Goal: Task Accomplishment & Management: Use online tool/utility

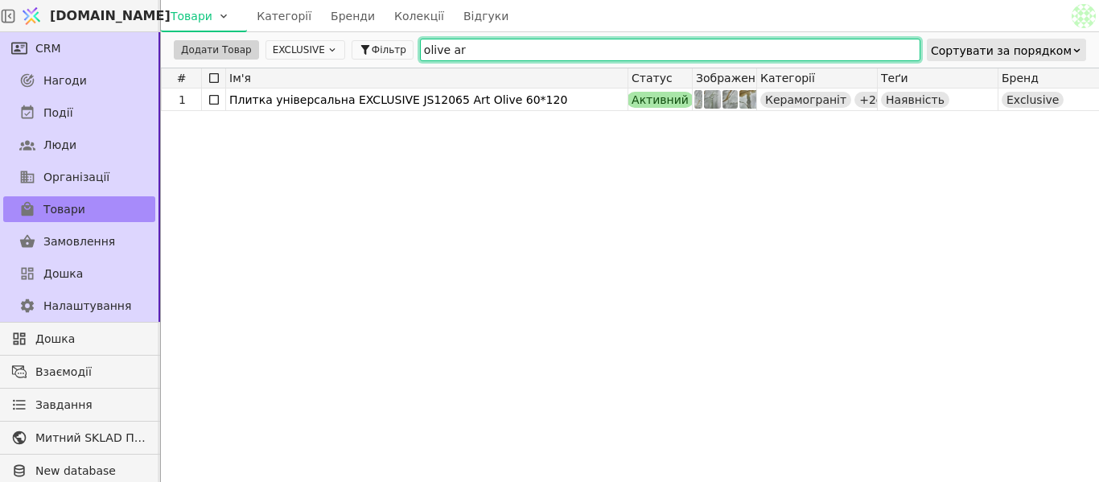
drag, startPoint x: 449, startPoint y: 51, endPoint x: 401, endPoint y: 55, distance: 47.6
click at [420, 55] on input "olive ar" at bounding box center [670, 50] width 500 height 23
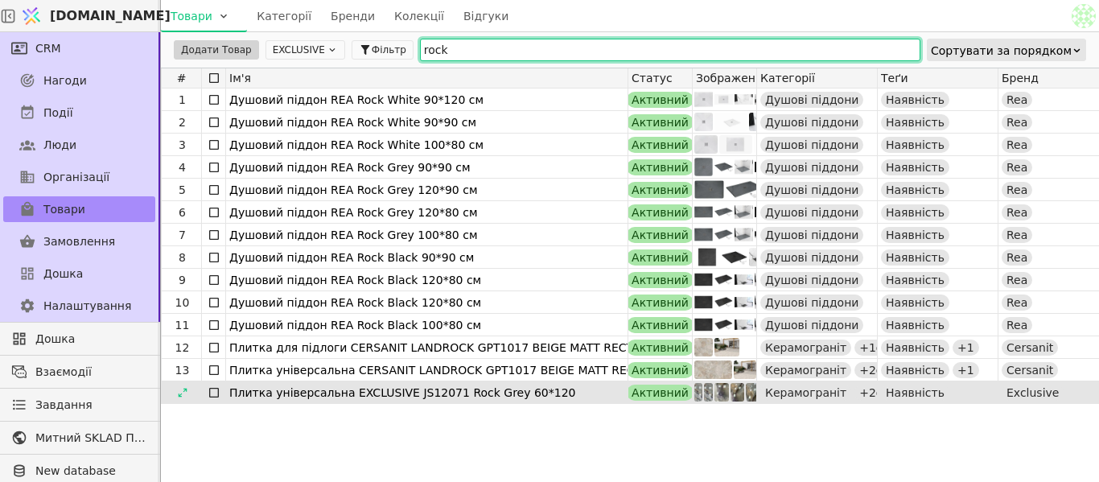
type input "rock"
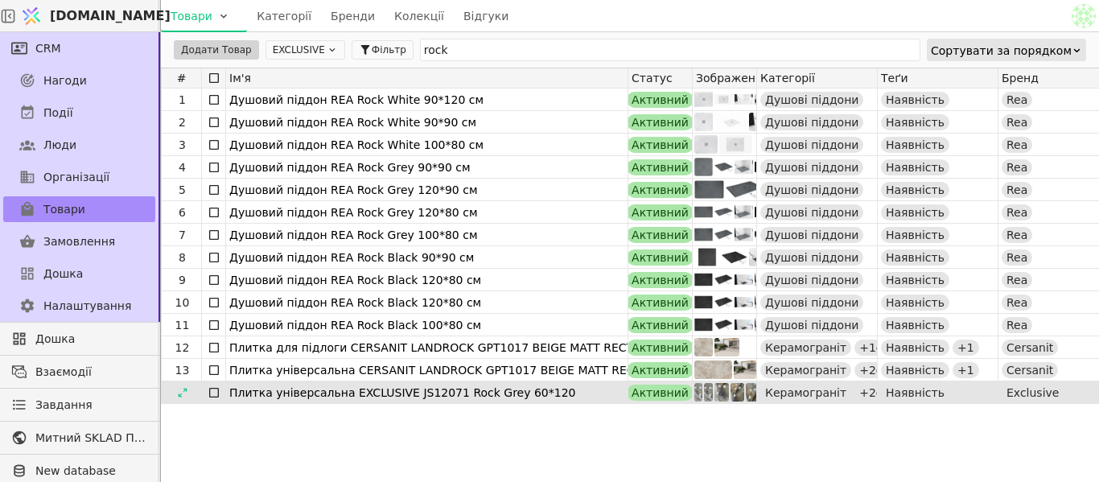
click at [446, 393] on div "Плитка універсальна EXCLUSIVE JS12071 Rock Grey 60*120" at bounding box center [426, 392] width 395 height 23
click at [184, 393] on icon at bounding box center [182, 392] width 11 height 11
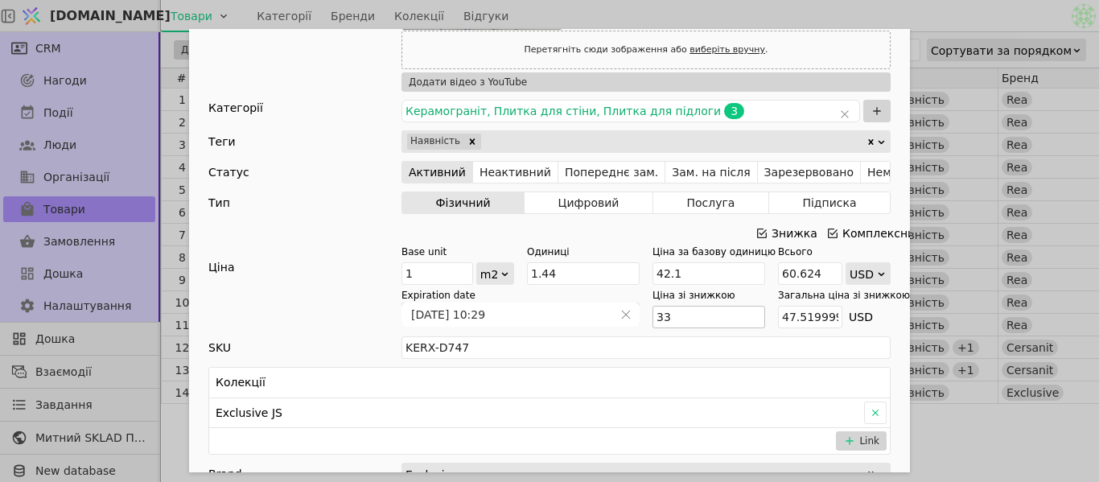
scroll to position [643, 0]
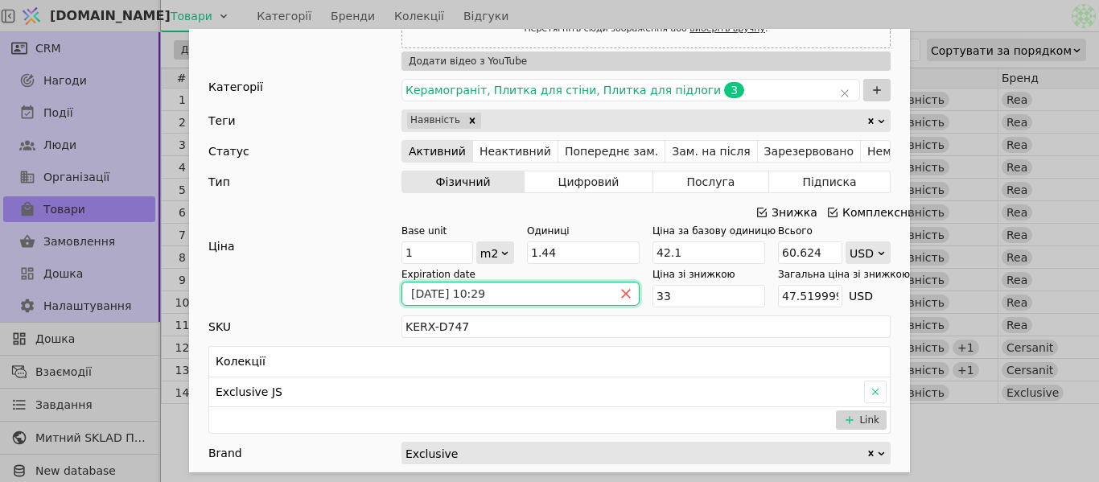
click at [620, 293] on icon "close" at bounding box center [625, 293] width 11 height 11
click at [665, 300] on input "33" at bounding box center [708, 296] width 113 height 23
type input "3"
type input "4.32"
type input "1"
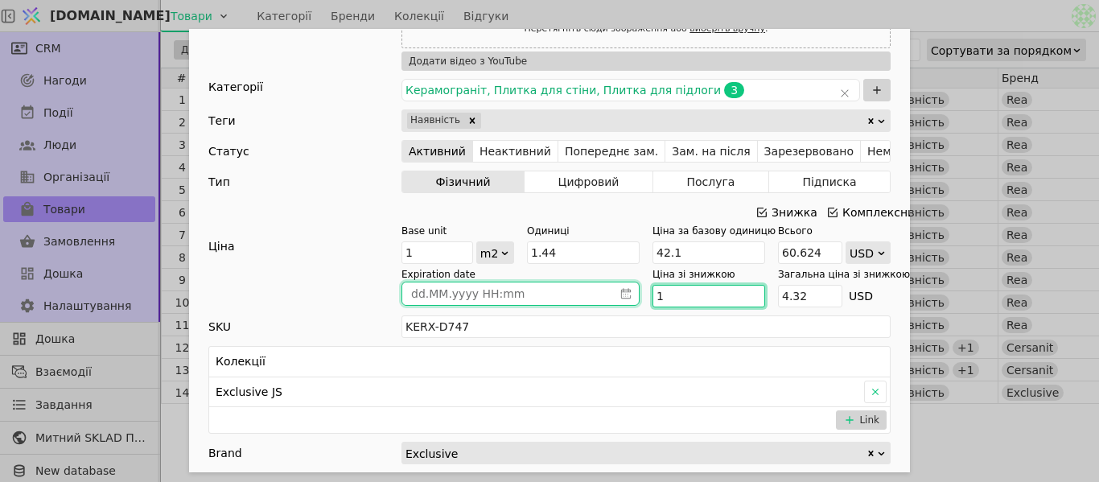
type input "1.44"
type input "12"
type input "17.28"
type input "123"
type input "177.12"
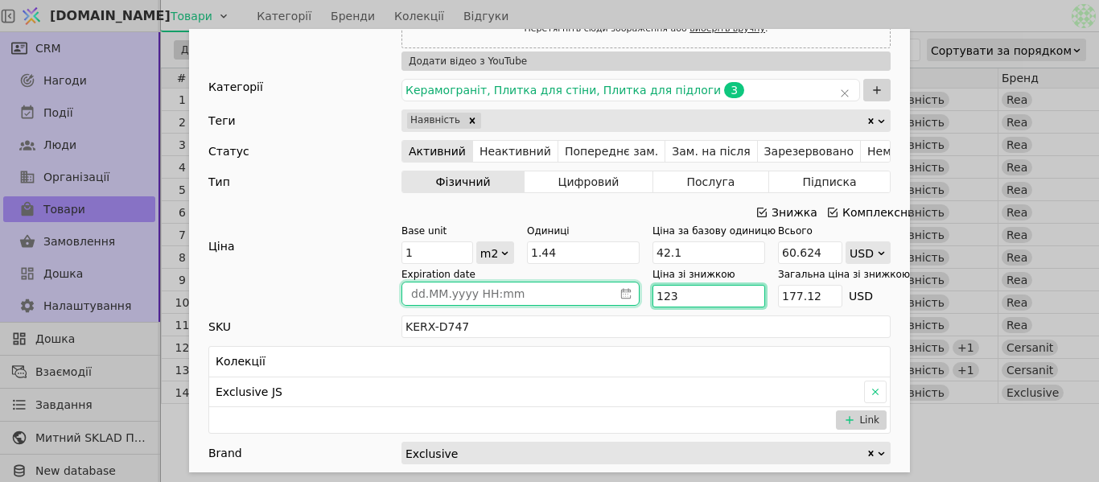
type input "1233"
type input "1775.52"
type input "1233"
click at [876, 255] on icon "Add Opportunity" at bounding box center [881, 253] width 10 height 10
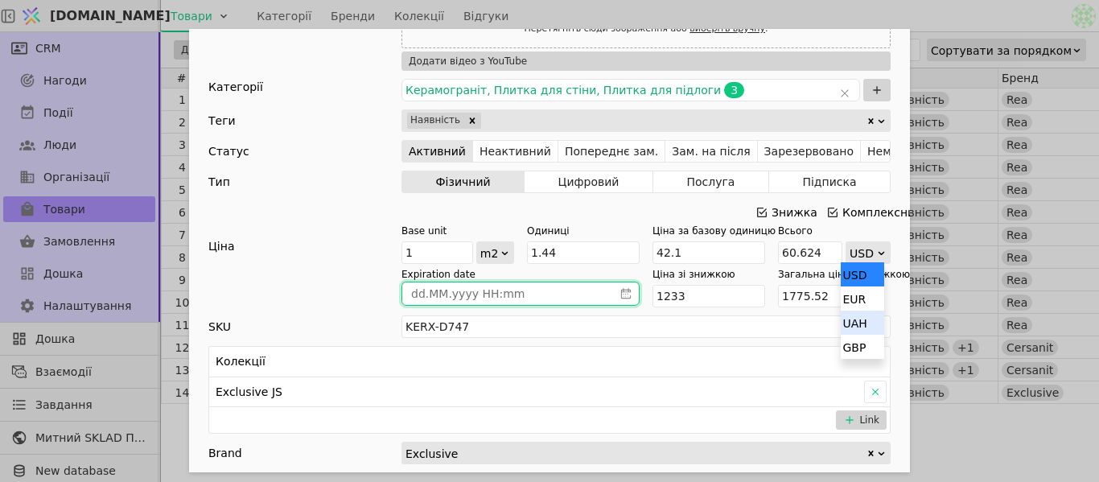
click at [867, 320] on div "UAH" at bounding box center [862, 322] width 43 height 24
click at [865, 297] on div "uah" at bounding box center [867, 296] width 45 height 23
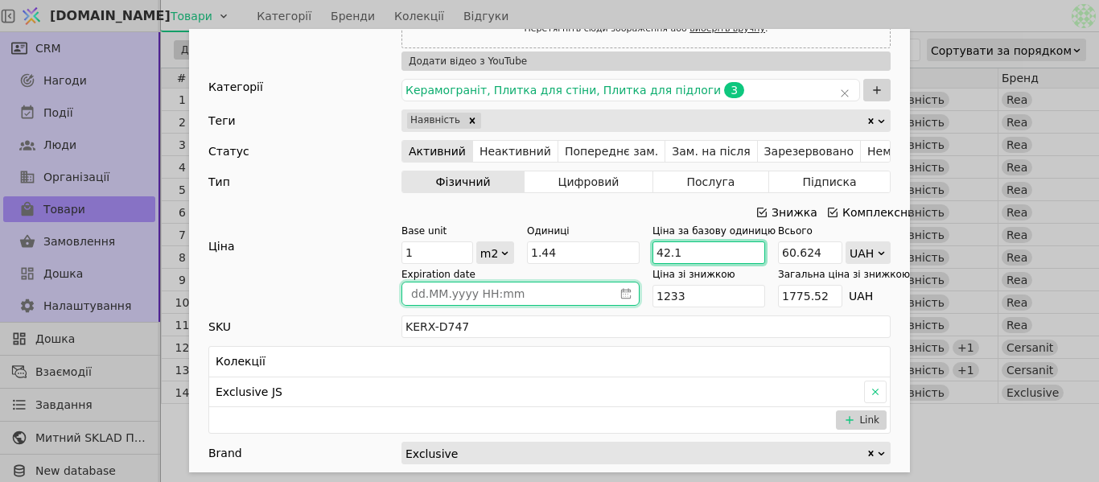
click at [687, 253] on input "42.1" at bounding box center [708, 252] width 113 height 23
type input "42."
type input "60.48"
type input "4"
type input "5.76"
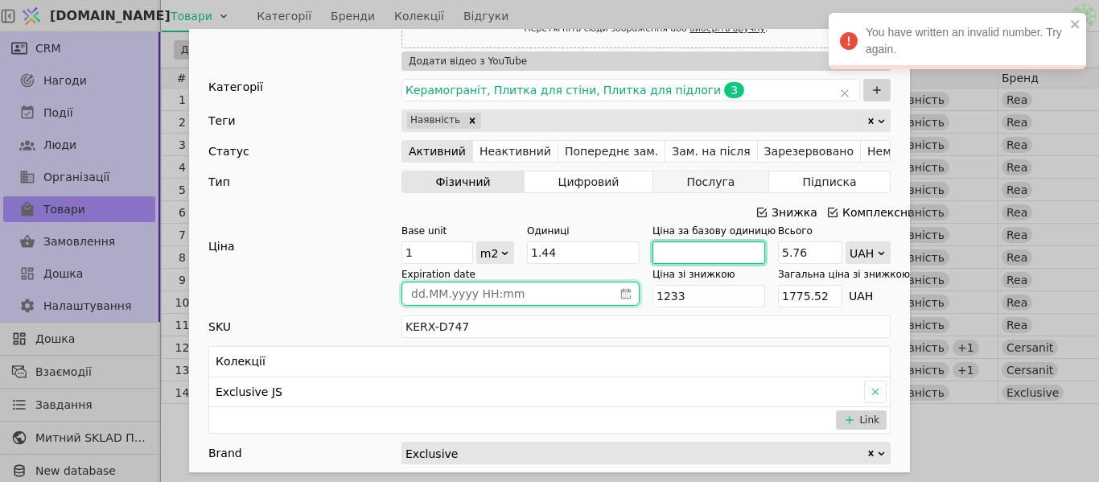
type input "1"
type input "1.44"
type input "19"
type input "27.36"
type input "193"
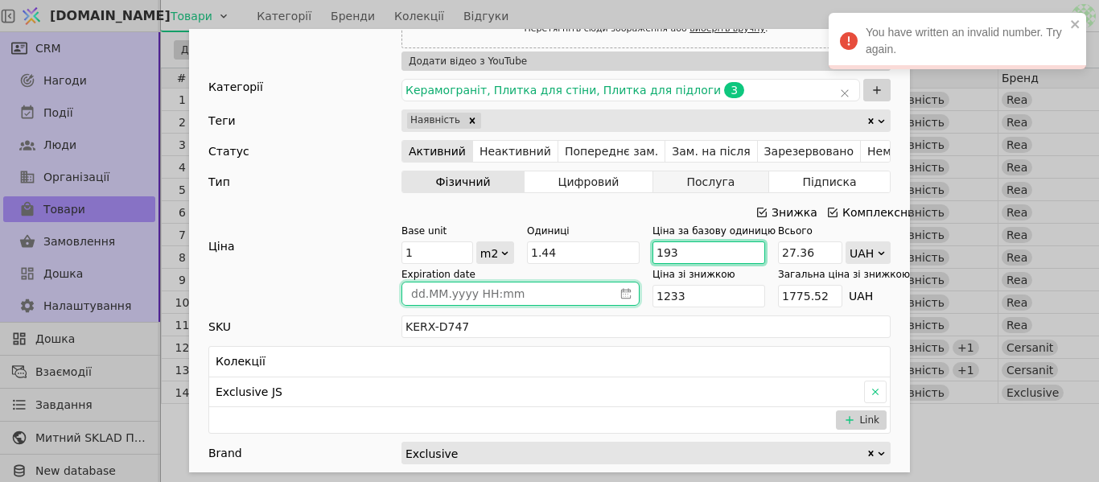
type input "277.92"
type input "1933"
type input "2783.52"
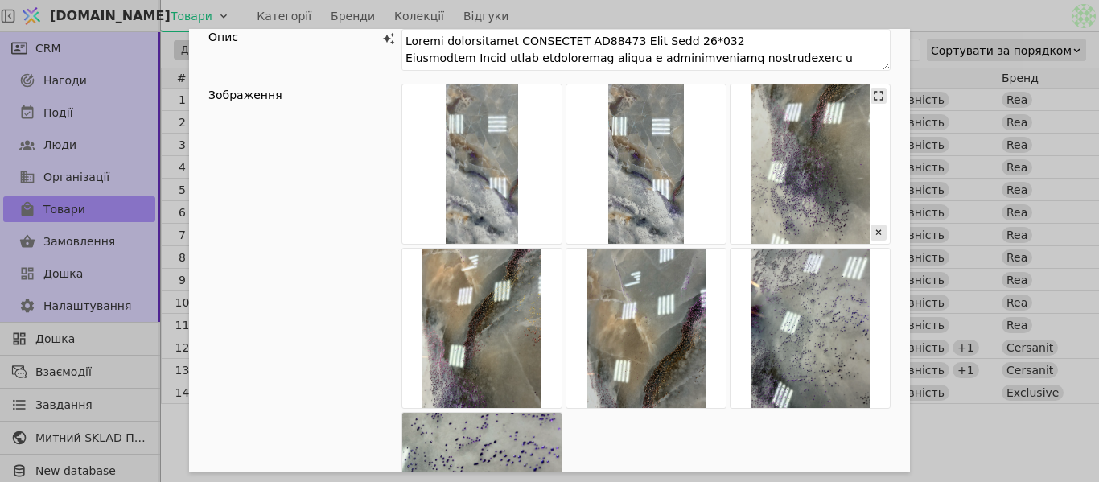
scroll to position [0, 0]
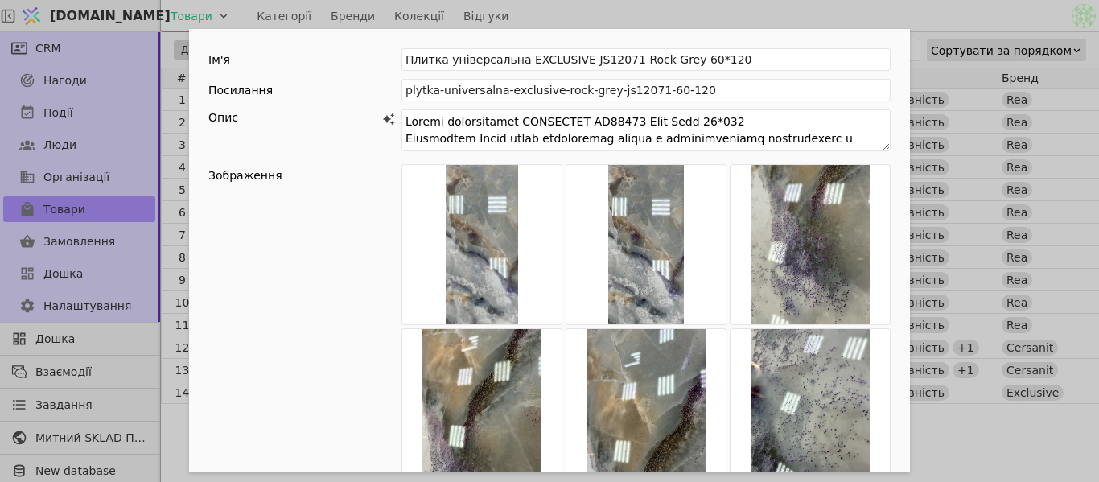
type input "1933"
click at [865, 10] on div "Ім'я Плитка універсальна EXCLUSIVE JS12071 Rock Grey 60*120 Посилання plytka-un…" at bounding box center [549, 241] width 1099 height 482
